Goal: Information Seeking & Learning: Compare options

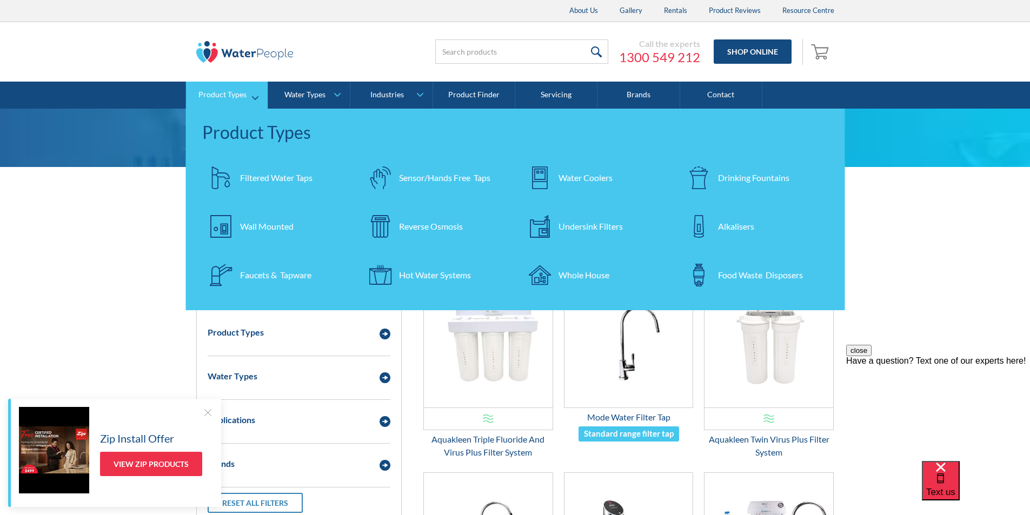
click at [574, 228] on div "Undersink Filters" at bounding box center [591, 226] width 64 height 13
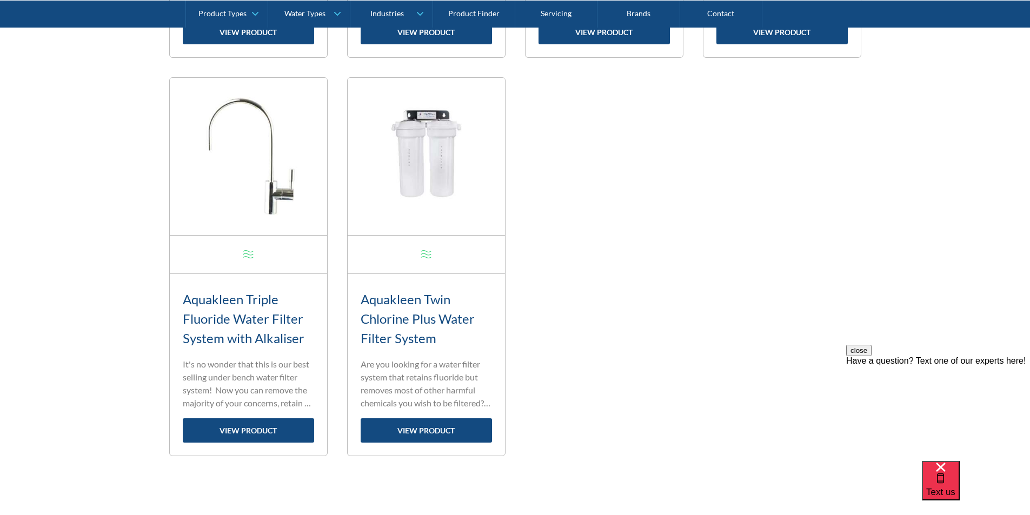
scroll to position [1244, 0]
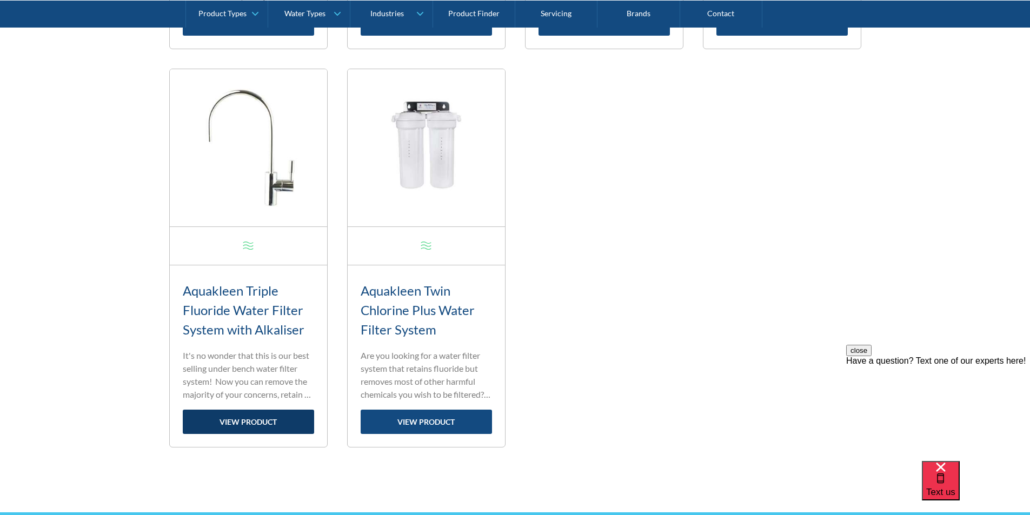
click at [248, 423] on link "view product" at bounding box center [248, 422] width 131 height 24
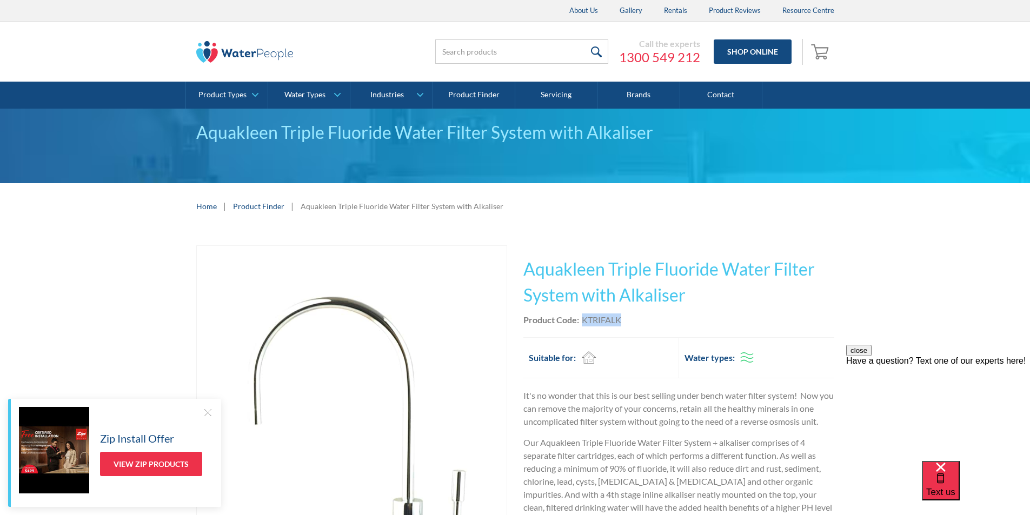
drag, startPoint x: 623, startPoint y: 320, endPoint x: 581, endPoint y: 321, distance: 42.7
click at [581, 321] on div "Product Code: KTRIFALK" at bounding box center [678, 320] width 311 height 13
copy div "KTRIFALK"
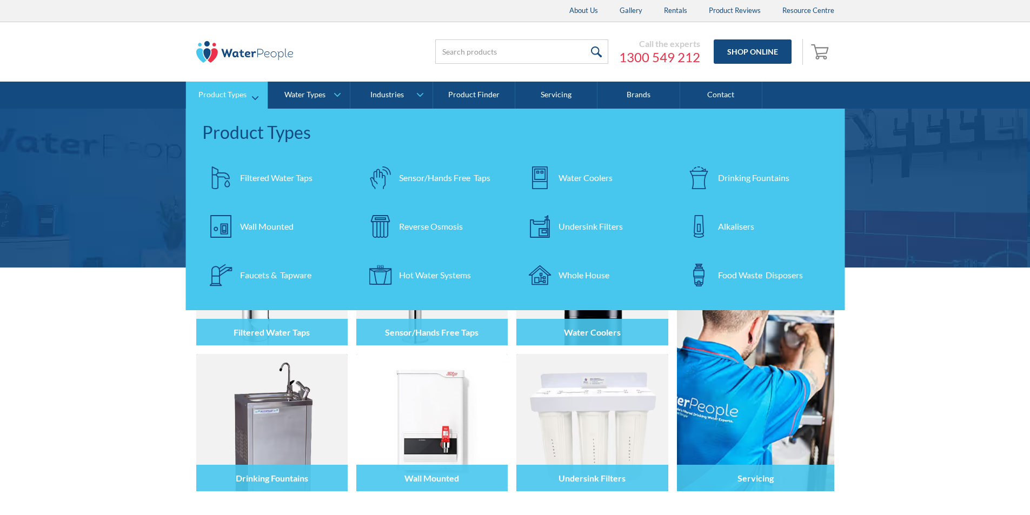
click at [269, 178] on div "Filtered Water Taps" at bounding box center [276, 177] width 72 height 13
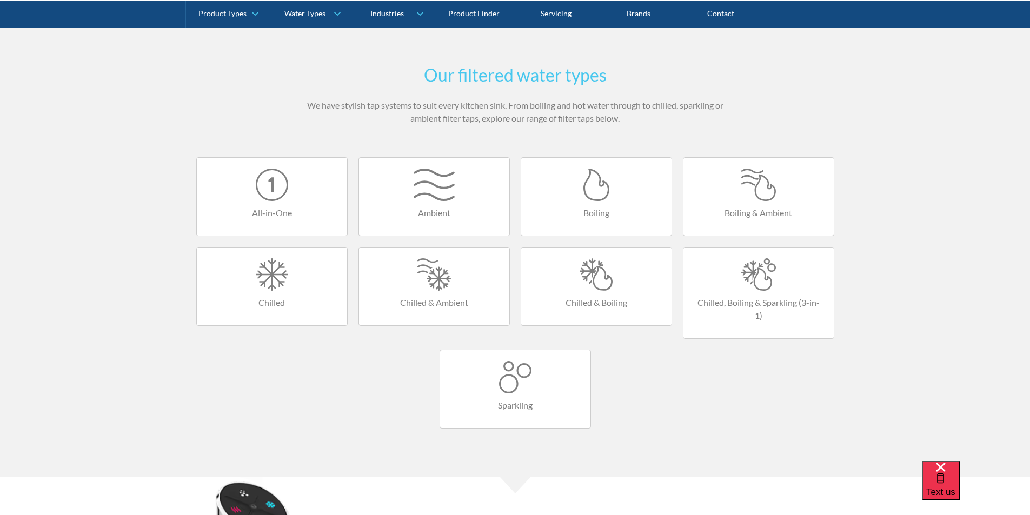
click at [584, 270] on div at bounding box center [596, 274] width 129 height 32
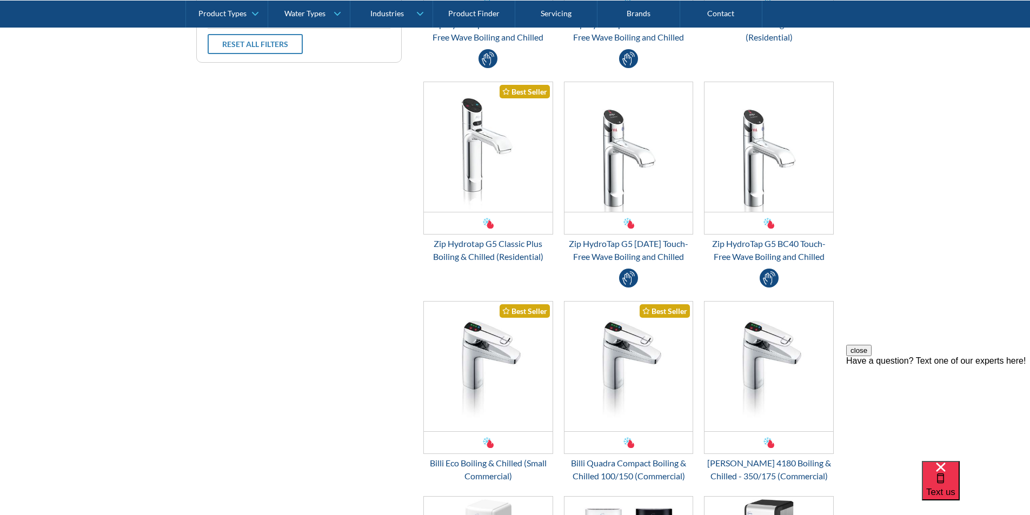
scroll to position [487, 0]
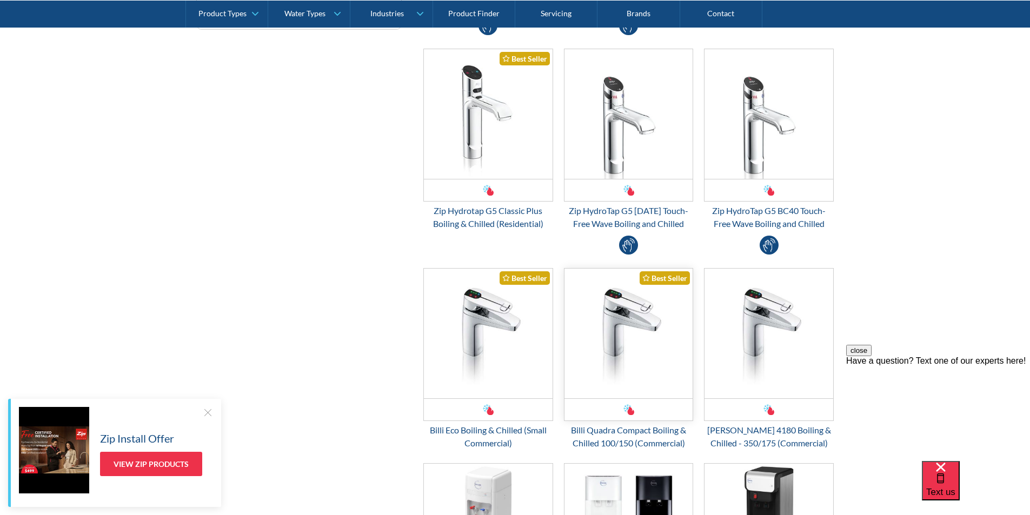
click at [613, 302] on img "Email Form 3" at bounding box center [629, 334] width 129 height 130
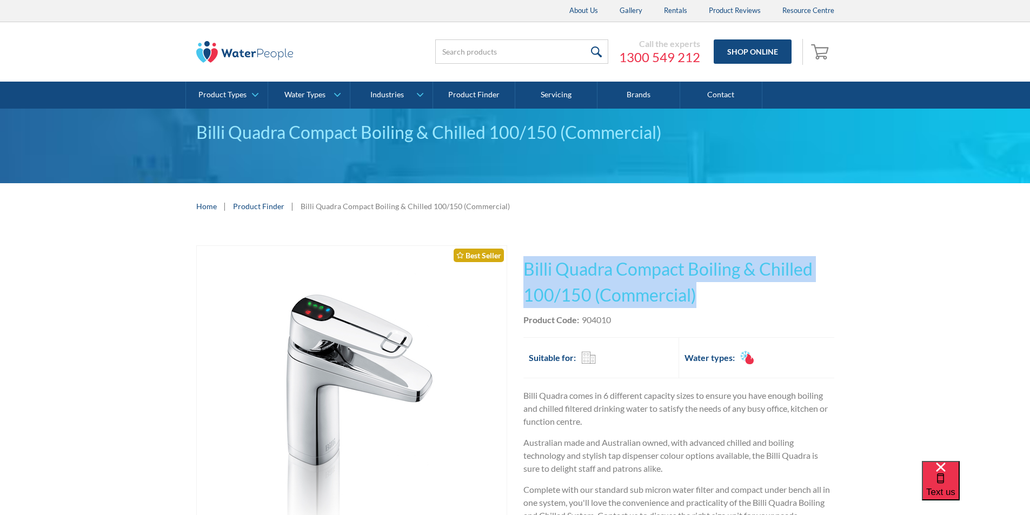
drag, startPoint x: 700, startPoint y: 295, endPoint x: 526, endPoint y: 266, distance: 176.0
click at [526, 266] on h1 "Billi Quadra Compact Boiling & Chilled 100/150 (Commercial)" at bounding box center [678, 282] width 311 height 52
copy h1 "Billi Quadra Compact Boiling & Chilled 100/150 (Commercial)"
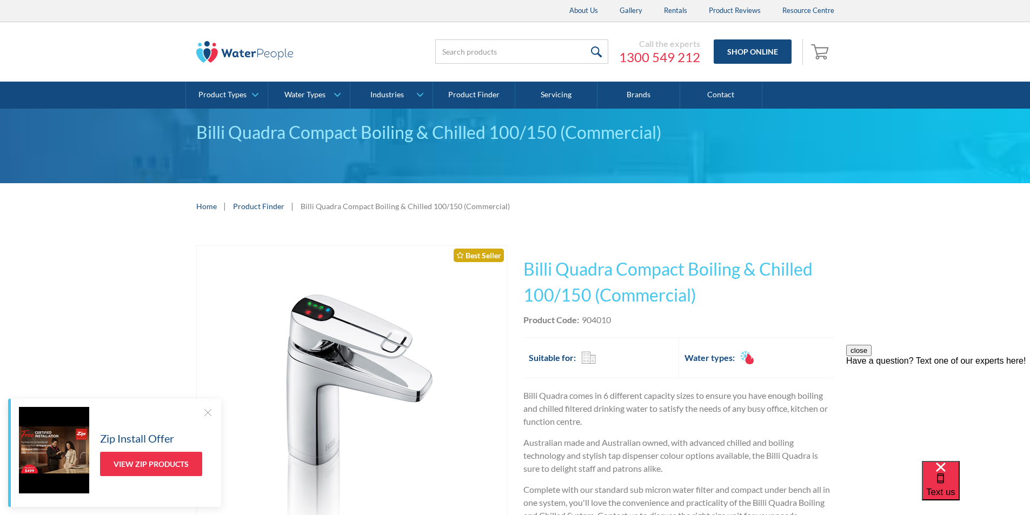
click at [629, 314] on div "Product Code: 904010" at bounding box center [678, 320] width 311 height 13
drag, startPoint x: 618, startPoint y: 320, endPoint x: 583, endPoint y: 318, distance: 34.7
click at [583, 317] on div "Product Code: 904010" at bounding box center [678, 320] width 311 height 13
copy div "904010"
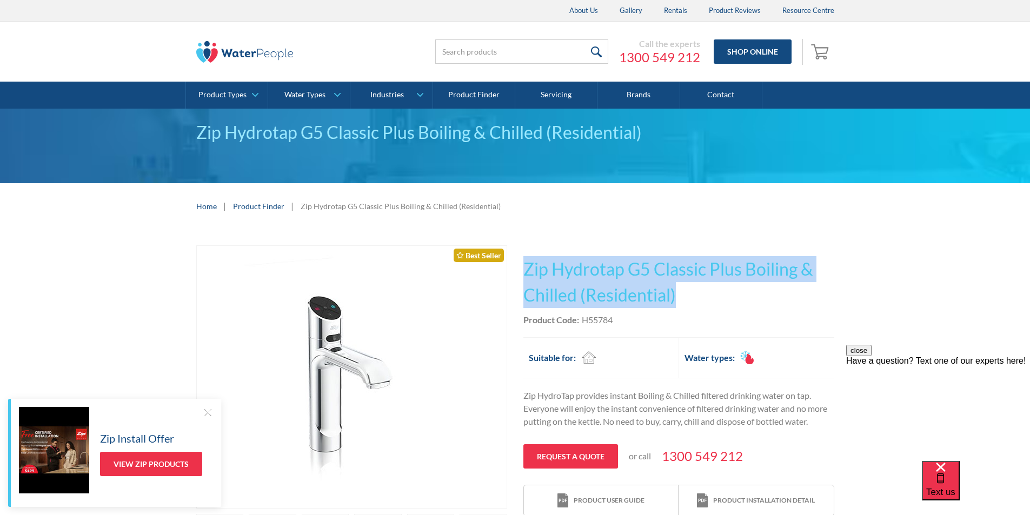
drag, startPoint x: 685, startPoint y: 292, endPoint x: 518, endPoint y: 256, distance: 170.3
click at [518, 256] on div "Play video Fits Most Brands Best Seller No items found. This tap design is incl…" at bounding box center [515, 425] width 638 height 361
copy h1 "Zip Hydrotap G5 Classic Plus Boiling & Chilled (Residential)"
